Goal: Find specific page/section: Find specific page/section

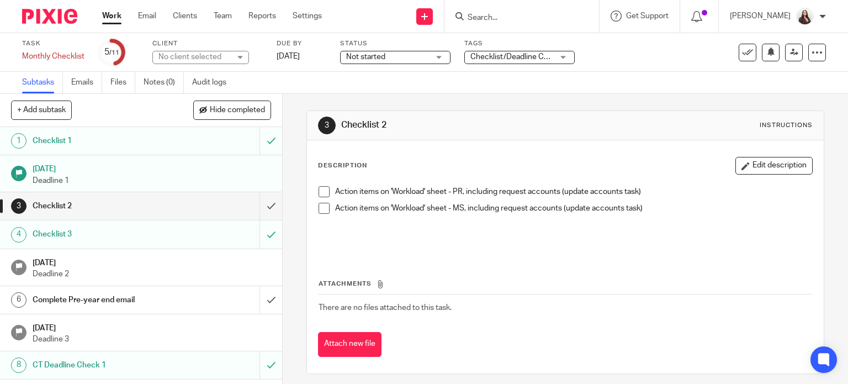
click at [509, 16] on input "Search" at bounding box center [516, 18] width 99 height 10
type input "a"
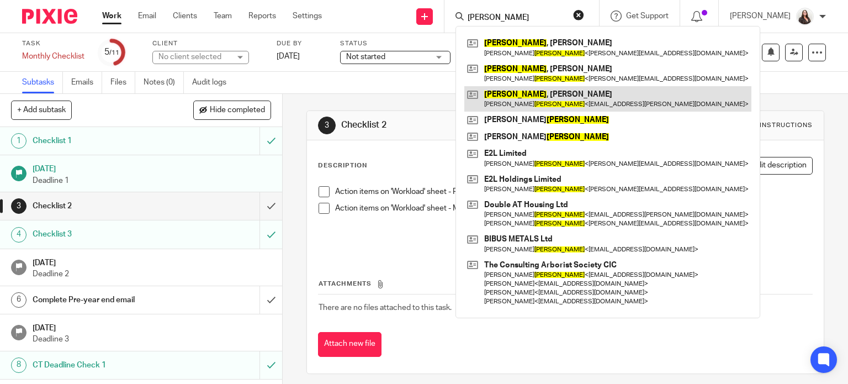
type input "[PERSON_NAME]"
click at [564, 92] on link at bounding box center [607, 98] width 287 height 25
